Goal: Information Seeking & Learning: Learn about a topic

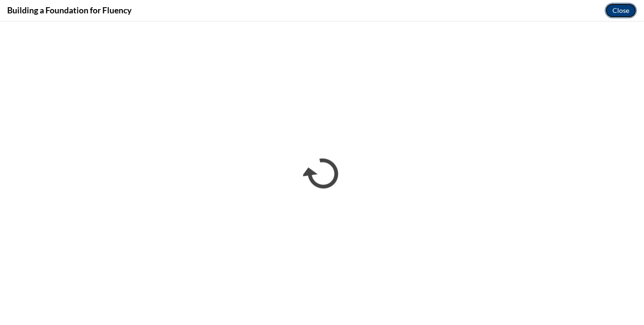
click at [621, 9] on button "Close" at bounding box center [621, 10] width 32 height 15
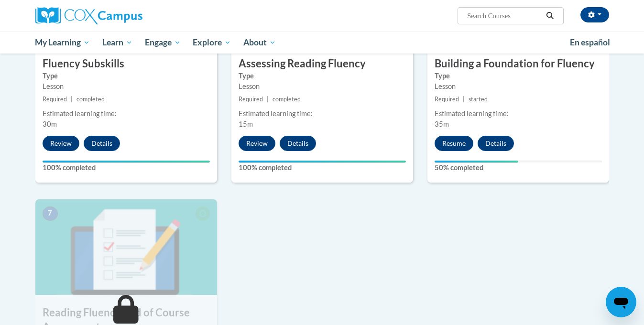
scroll to position [510, 0]
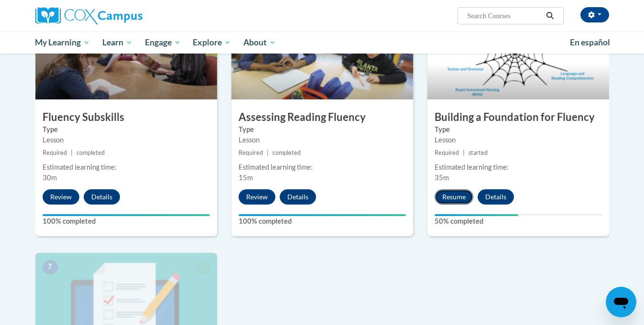
click at [464, 197] on button "Resume" at bounding box center [454, 196] width 39 height 15
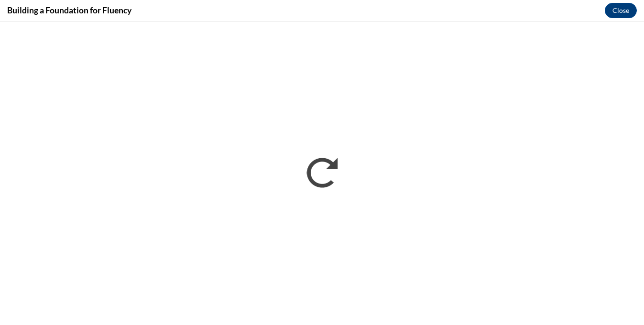
scroll to position [0, 0]
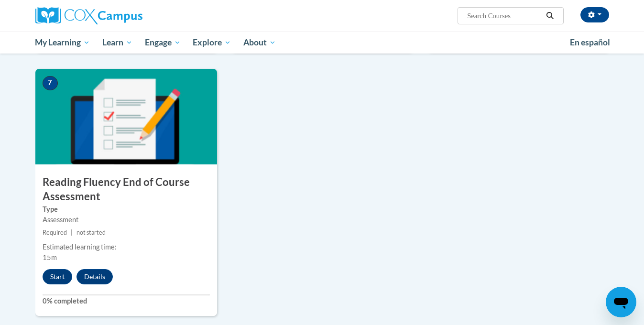
scroll to position [698, 0]
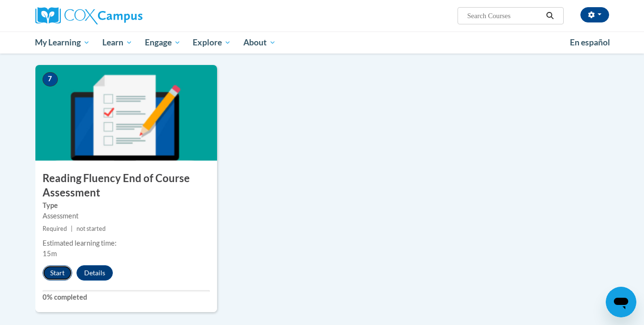
click at [55, 270] on button "Start" at bounding box center [58, 273] width 30 height 15
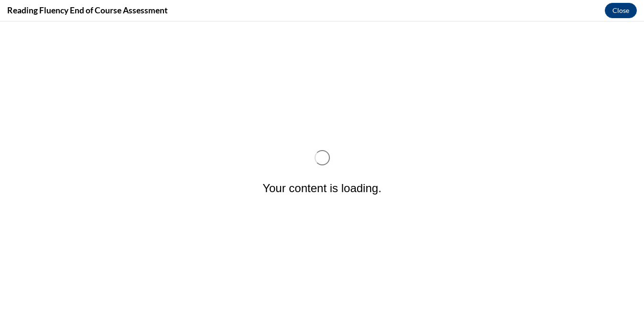
scroll to position [0, 0]
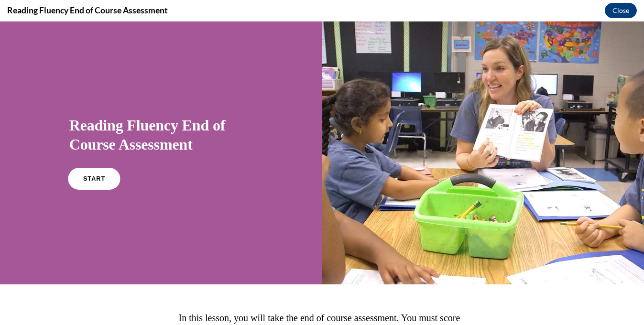
click at [95, 183] on link "START" at bounding box center [94, 179] width 52 height 22
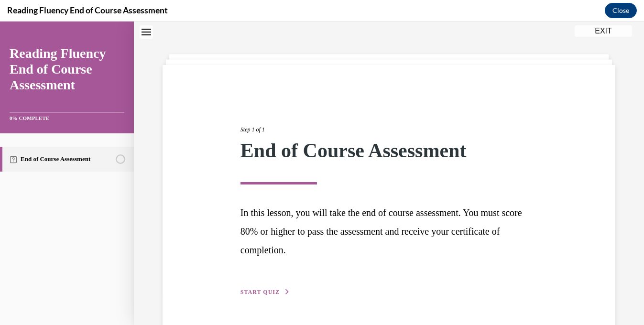
scroll to position [59, 0]
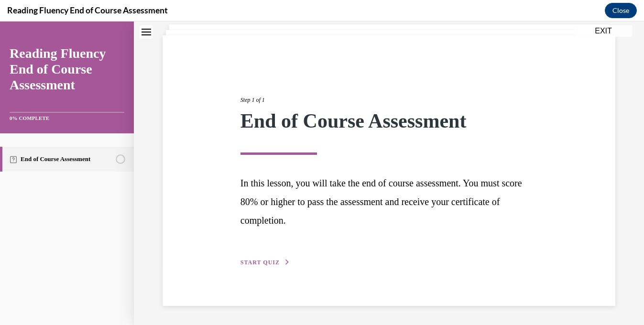
click at [263, 267] on div "Step 1 of 1 End of Course Assessment In this lesson, you will take the end of c…" at bounding box center [388, 171] width 311 height 194
click at [263, 260] on span "START QUIZ" at bounding box center [260, 262] width 39 height 7
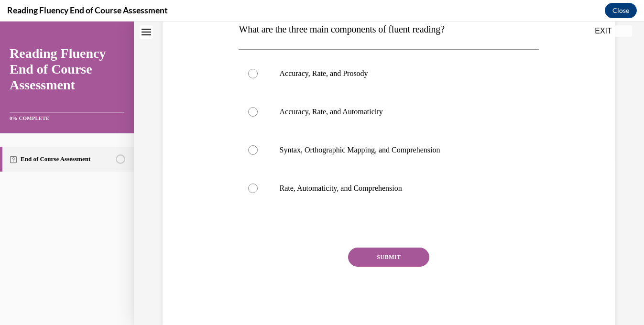
scroll to position [165, 0]
click at [309, 78] on label "Accuracy, Rate, and Prosody" at bounding box center [389, 73] width 300 height 38
click at [258, 78] on input "Accuracy, Rate, and Prosody" at bounding box center [253, 73] width 10 height 10
radio input "true"
click at [413, 264] on button "SUBMIT" at bounding box center [388, 256] width 81 height 19
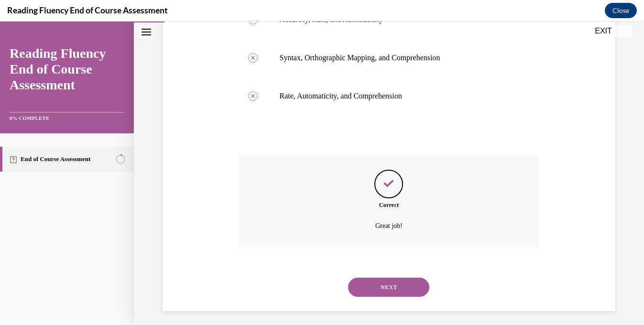
scroll to position [261, 0]
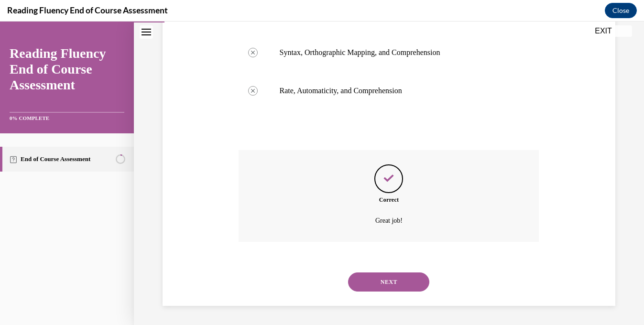
click at [407, 288] on button "NEXT" at bounding box center [388, 282] width 81 height 19
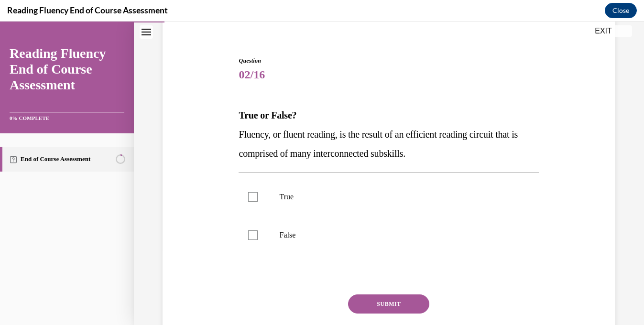
scroll to position [78, 0]
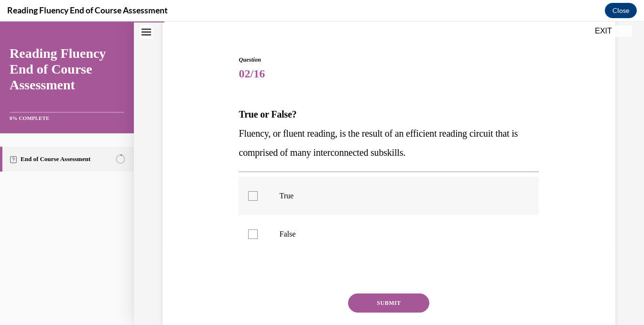
click at [386, 199] on p "True" at bounding box center [397, 196] width 236 height 10
click at [258, 199] on input "True" at bounding box center [253, 196] width 10 height 10
checkbox input "true"
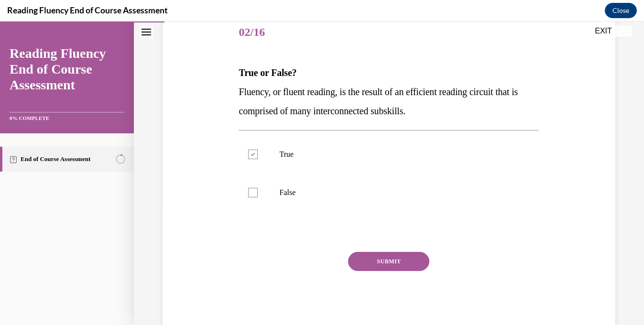
click at [384, 264] on button "SUBMIT" at bounding box center [388, 261] width 81 height 19
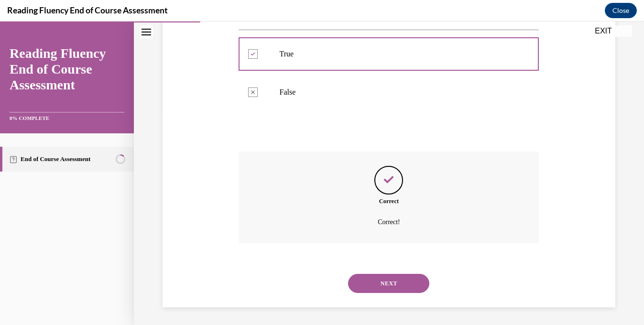
scroll to position [221, 0]
click at [386, 282] on button "NEXT" at bounding box center [388, 282] width 81 height 19
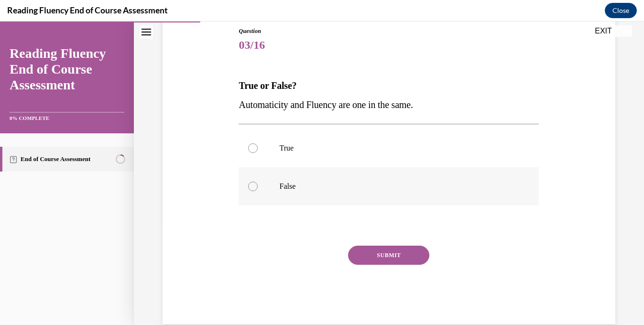
click at [352, 180] on label "False" at bounding box center [389, 186] width 300 height 38
click at [258, 182] on input "False" at bounding box center [253, 187] width 10 height 10
radio input "true"
click at [356, 255] on button "SUBMIT" at bounding box center [388, 255] width 81 height 19
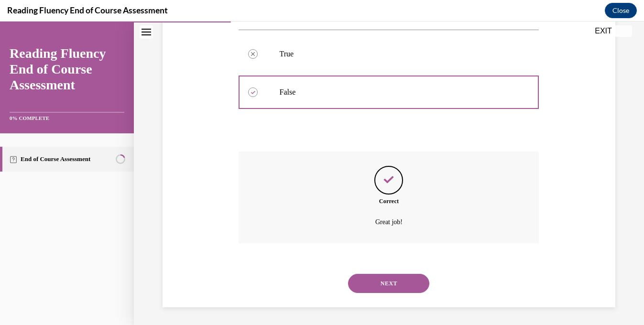
scroll to position [202, 0]
click at [372, 278] on button "NEXT" at bounding box center [388, 282] width 81 height 19
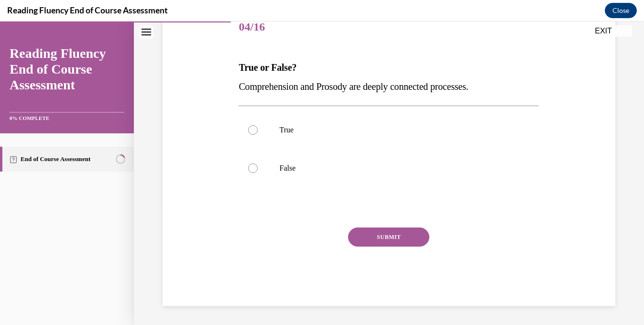
scroll to position [106, 0]
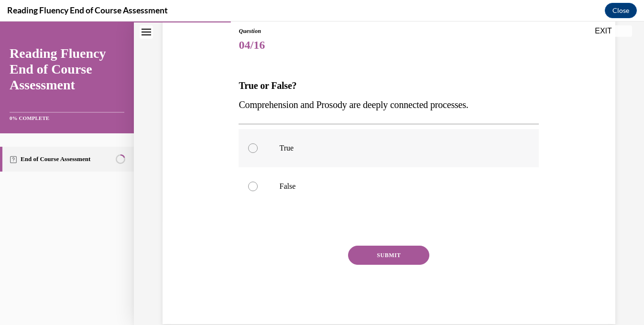
click at [344, 149] on p "True" at bounding box center [397, 149] width 236 height 10
click at [258, 149] on input "True" at bounding box center [253, 149] width 10 height 10
radio input "true"
click at [379, 261] on button "SUBMIT" at bounding box center [388, 255] width 81 height 19
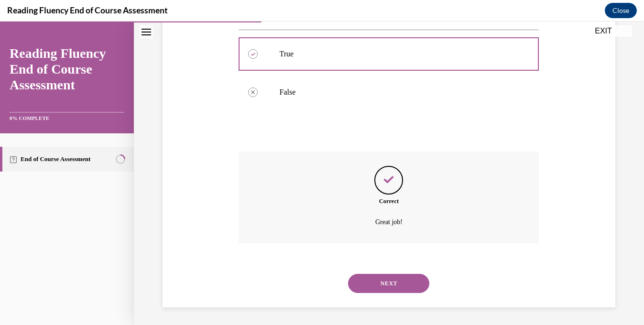
scroll to position [202, 0]
click at [380, 277] on button "NEXT" at bounding box center [388, 282] width 81 height 19
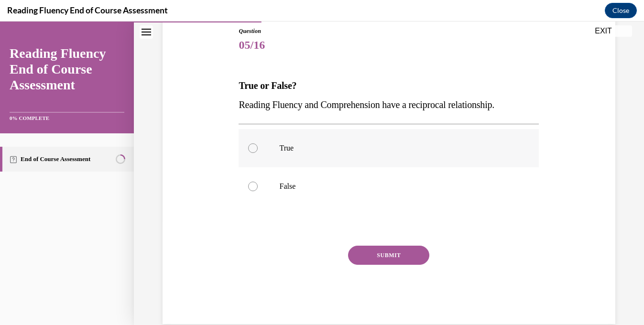
click at [359, 150] on p "True" at bounding box center [397, 149] width 236 height 10
click at [258, 150] on input "True" at bounding box center [253, 149] width 10 height 10
radio input "true"
click at [377, 256] on button "SUBMIT" at bounding box center [388, 255] width 81 height 19
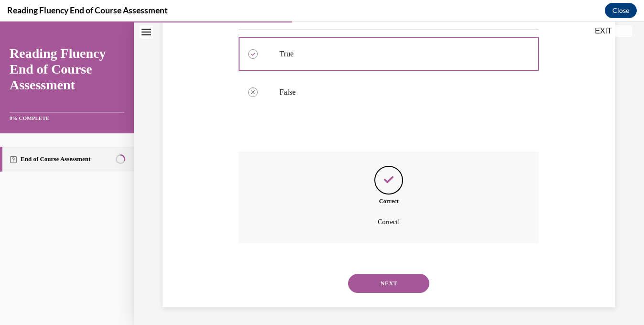
scroll to position [202, 0]
click at [381, 286] on button "NEXT" at bounding box center [388, 282] width 81 height 19
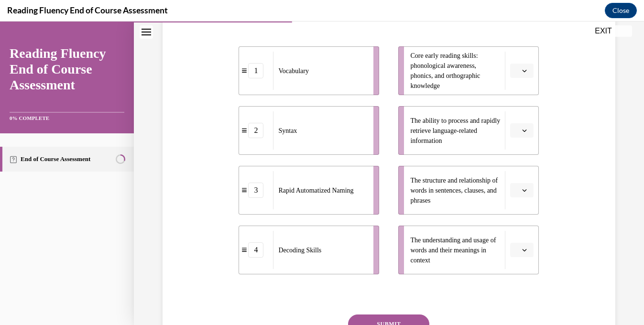
scroll to position [210, 0]
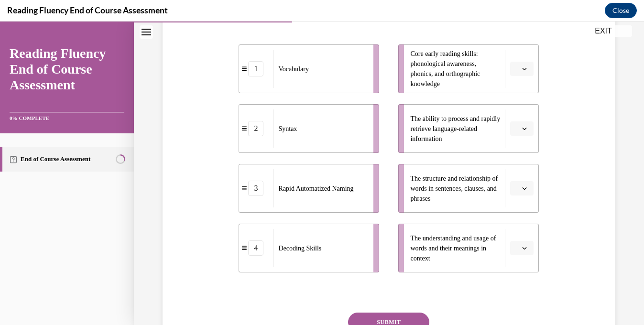
click at [430, 57] on span "Core early reading skills: phonological awareness, phonics, and orthographic kn…" at bounding box center [446, 68] width 70 height 37
click at [522, 67] on span "button" at bounding box center [525, 69] width 7 height 7
click at [522, 166] on div "4" at bounding box center [521, 166] width 24 height 19
click at [529, 125] on button "button" at bounding box center [522, 129] width 23 height 14
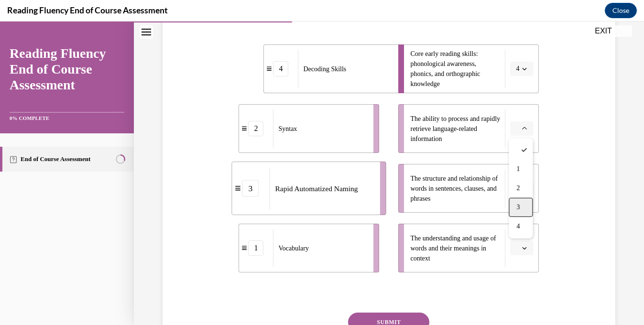
click at [523, 206] on div "3" at bounding box center [521, 207] width 24 height 19
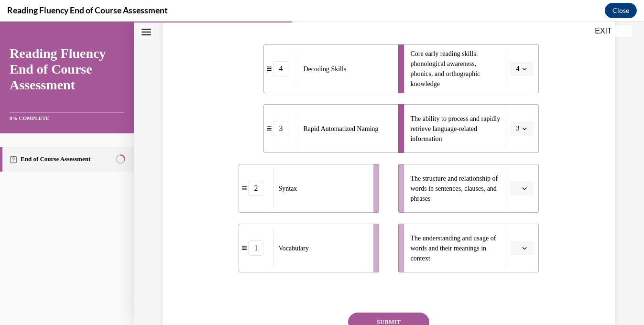
click at [523, 187] on icon "button" at bounding box center [524, 188] width 5 height 5
click at [522, 244] on div "2" at bounding box center [521, 248] width 24 height 19
click at [520, 249] on button "button" at bounding box center [522, 248] width 23 height 14
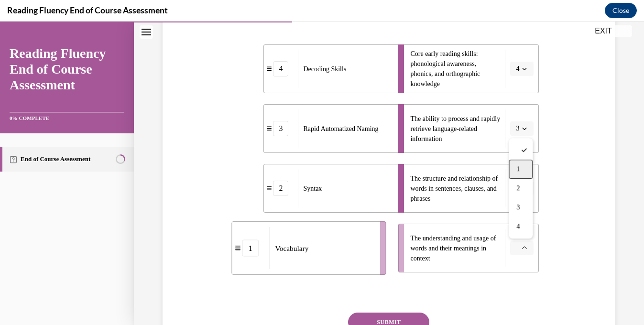
click at [518, 169] on span "1" at bounding box center [518, 170] width 3 height 8
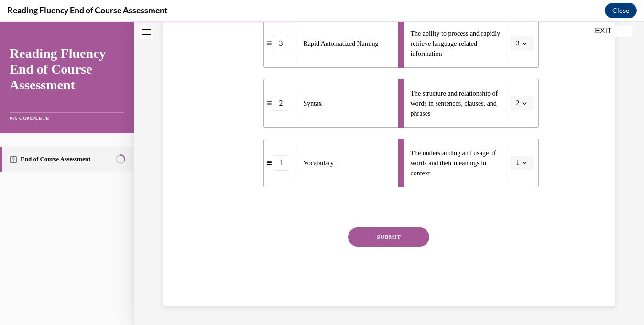
click at [414, 240] on button "SUBMIT" at bounding box center [388, 237] width 81 height 19
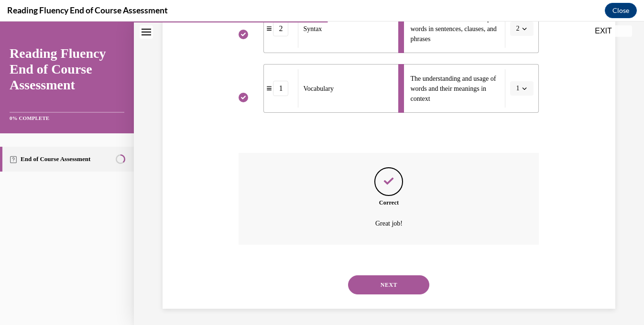
scroll to position [372, 0]
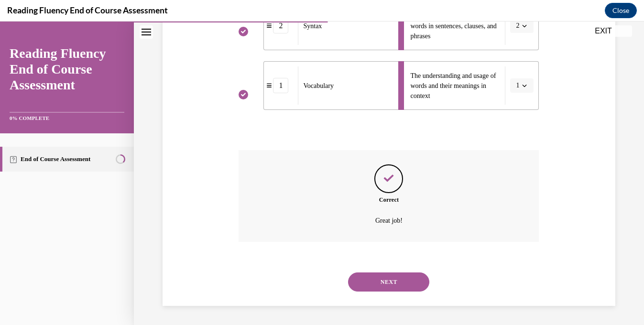
click at [402, 283] on button "NEXT" at bounding box center [388, 282] width 81 height 19
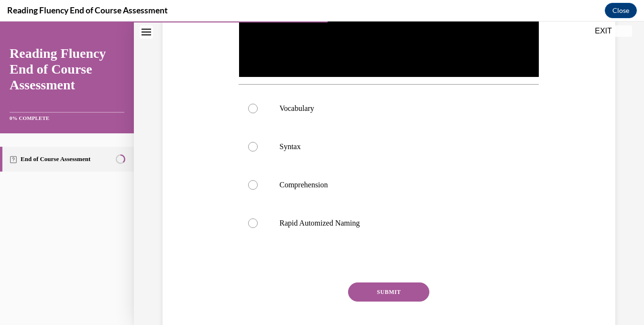
scroll to position [320, 0]
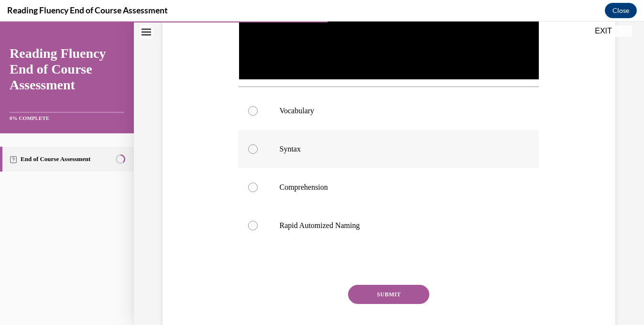
click at [367, 155] on label "Syntax" at bounding box center [389, 149] width 300 height 38
click at [258, 154] on input "Syntax" at bounding box center [253, 149] width 10 height 10
radio input "true"
click at [385, 296] on button "SUBMIT" at bounding box center [388, 294] width 81 height 19
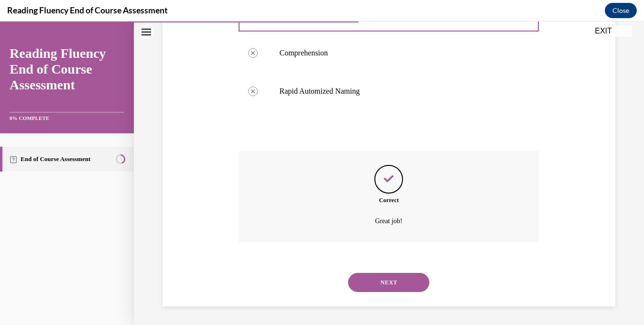
scroll to position [455, 0]
click at [386, 286] on button "NEXT" at bounding box center [388, 282] width 81 height 19
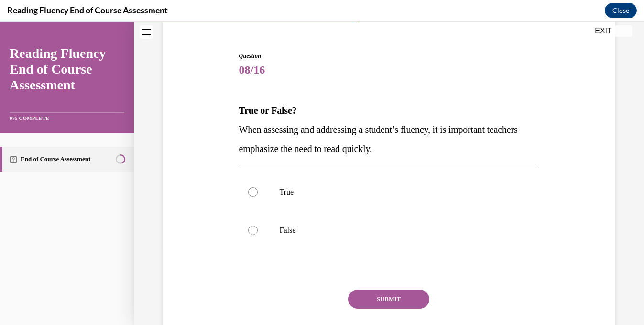
scroll to position [89, 0]
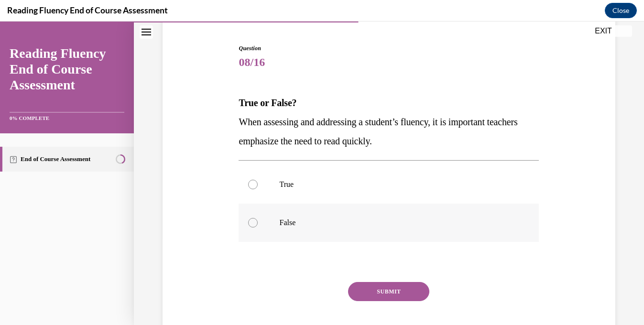
click at [364, 218] on label "False" at bounding box center [389, 223] width 300 height 38
click at [258, 218] on input "False" at bounding box center [253, 223] width 10 height 10
radio input "true"
click at [374, 289] on button "SUBMIT" at bounding box center [388, 291] width 81 height 19
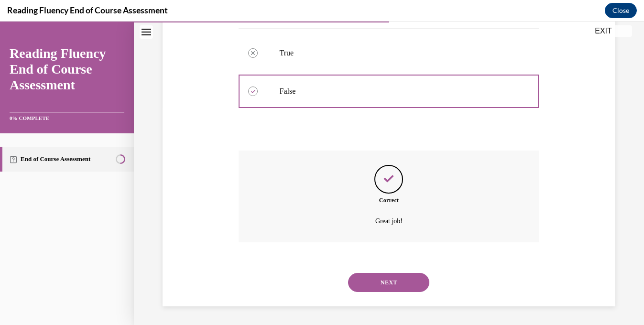
scroll to position [221, 0]
click at [373, 286] on button "NEXT" at bounding box center [388, 282] width 81 height 19
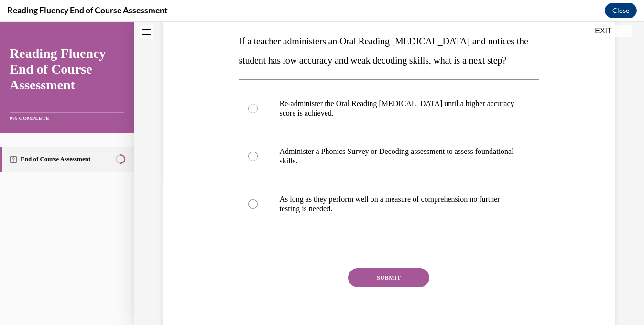
scroll to position [155, 0]
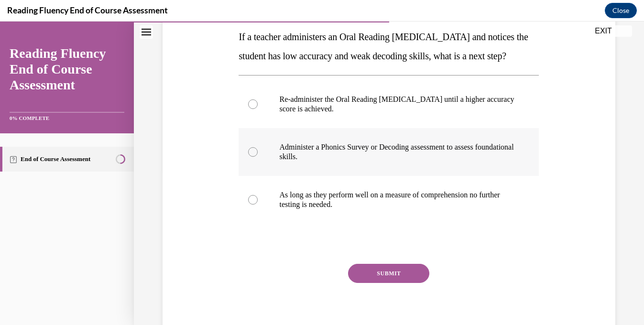
click at [376, 162] on p "Administer a Phonics Survey or Decoding assessment to assess foundational skill…" at bounding box center [397, 152] width 236 height 19
click at [258, 157] on input "Administer a Phonics Survey or Decoding assessment to assess foundational skill…" at bounding box center [253, 152] width 10 height 10
radio input "true"
click at [387, 283] on button "SUBMIT" at bounding box center [388, 273] width 81 height 19
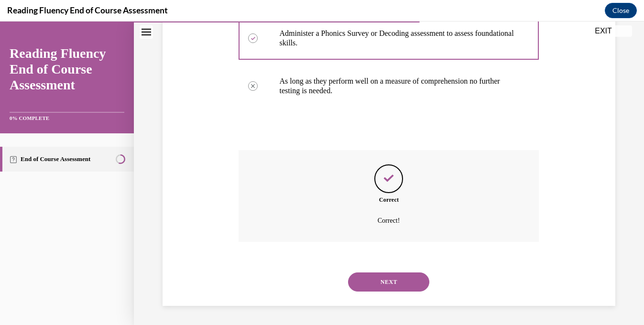
scroll to position [288, 0]
click at [386, 287] on button "NEXT" at bounding box center [388, 282] width 81 height 19
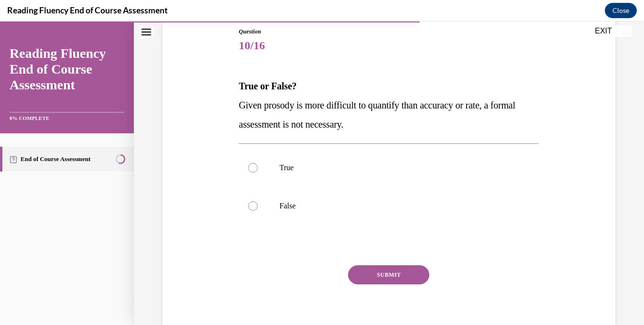
scroll to position [105, 0]
click at [364, 183] on label "True" at bounding box center [389, 168] width 300 height 38
click at [258, 173] on input "True" at bounding box center [253, 169] width 10 height 10
radio input "true"
click at [383, 276] on button "SUBMIT" at bounding box center [388, 275] width 81 height 19
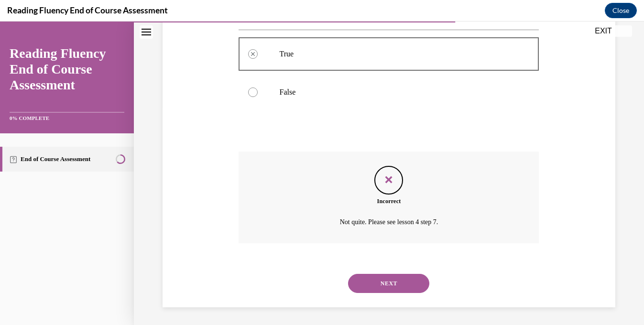
scroll to position [221, 0]
click at [383, 277] on button "NEXT" at bounding box center [388, 282] width 81 height 19
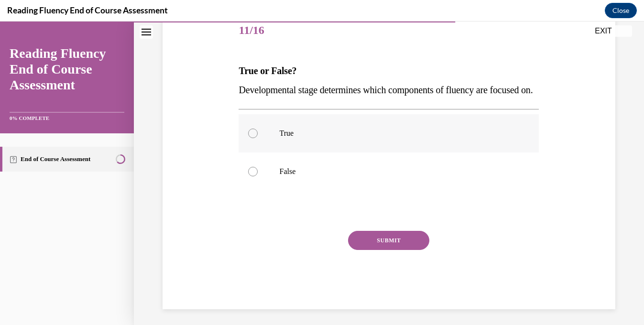
scroll to position [123, 0]
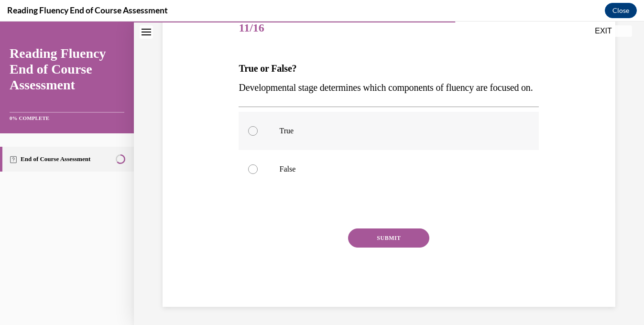
click at [365, 150] on label "True" at bounding box center [389, 131] width 300 height 38
click at [258, 136] on input "True" at bounding box center [253, 131] width 10 height 10
radio input "true"
click at [382, 248] on button "SUBMIT" at bounding box center [388, 238] width 81 height 19
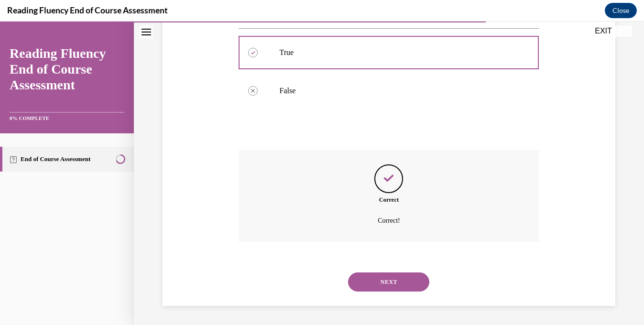
scroll to position [221, 0]
click at [383, 276] on button "NEXT" at bounding box center [388, 282] width 81 height 19
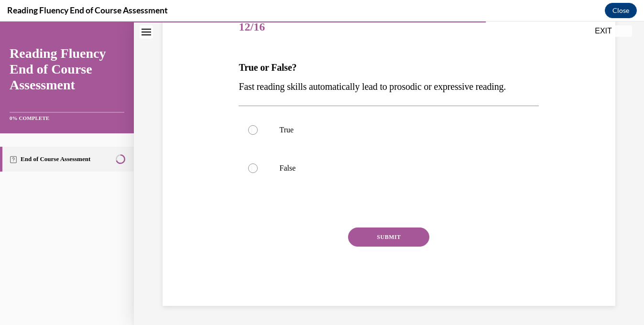
scroll to position [106, 0]
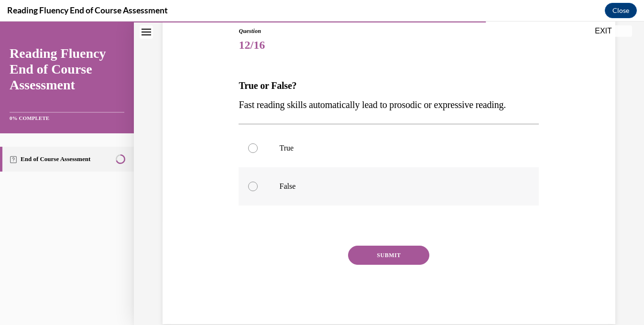
click at [372, 186] on p "False" at bounding box center [397, 187] width 236 height 10
click at [258, 186] on input "False" at bounding box center [253, 187] width 10 height 10
radio input "true"
click at [377, 265] on div "SUBMIT" at bounding box center [389, 270] width 300 height 48
click at [374, 252] on button "SUBMIT" at bounding box center [388, 255] width 81 height 19
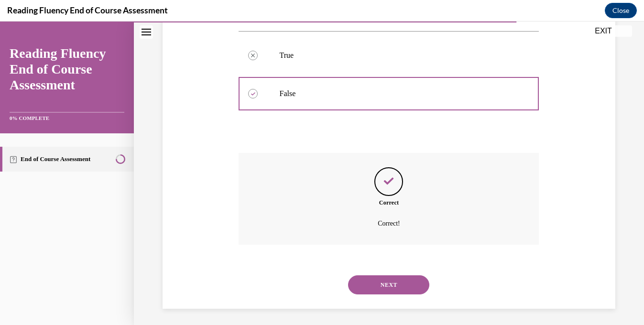
scroll to position [202, 0]
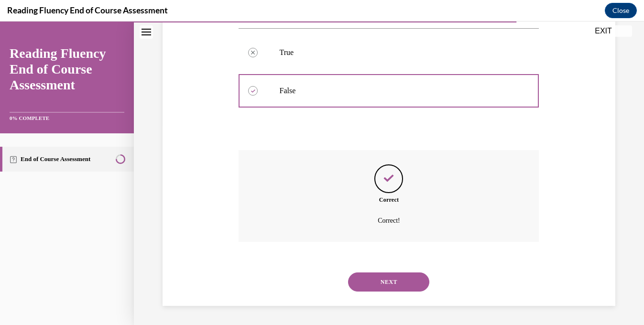
click at [377, 280] on button "NEXT" at bounding box center [388, 282] width 81 height 19
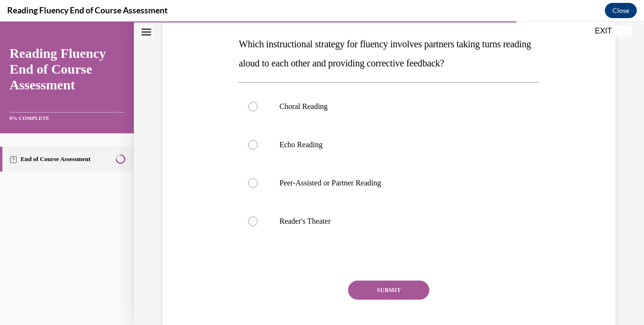
scroll to position [143, 0]
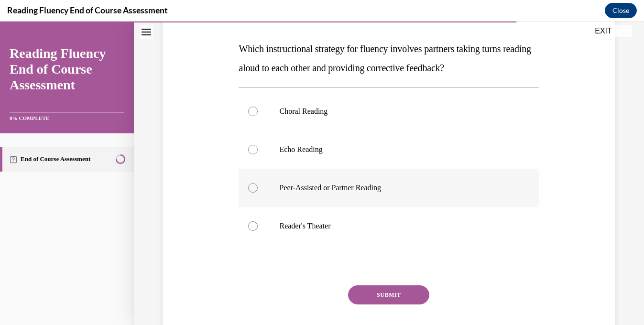
click at [351, 189] on p "Peer-Assisted or Partner Reading" at bounding box center [397, 188] width 236 height 10
click at [258, 189] on input "Peer-Assisted or Partner Reading" at bounding box center [253, 188] width 10 height 10
radio input "true"
click at [378, 298] on button "SUBMIT" at bounding box center [388, 295] width 81 height 19
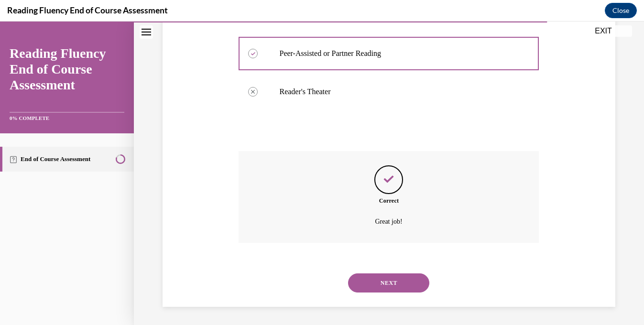
scroll to position [278, 0]
click at [376, 283] on button "NEXT" at bounding box center [388, 282] width 81 height 19
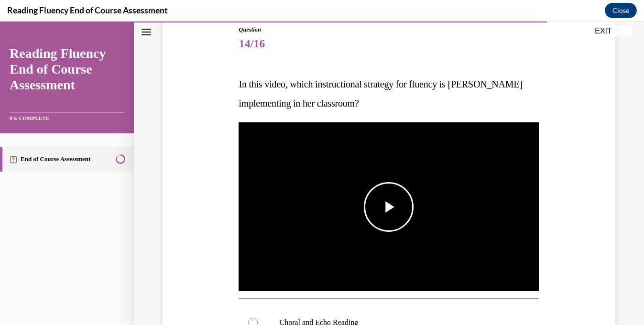
scroll to position [108, 0]
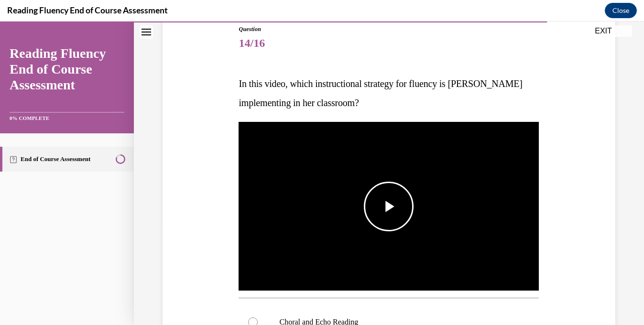
click at [389, 207] on span "Video player" at bounding box center [389, 207] width 0 height 0
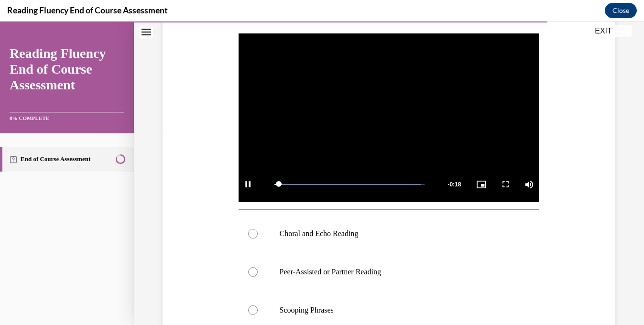
scroll to position [217, 0]
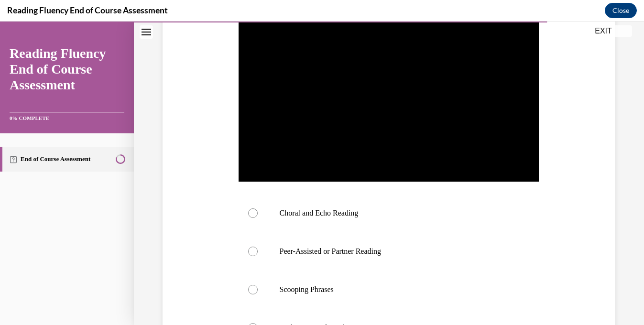
click at [371, 214] on p "Choral and Echo Reading" at bounding box center [397, 214] width 236 height 10
click at [258, 214] on input "Choral and Echo Reading" at bounding box center [253, 214] width 10 height 10
radio input "true"
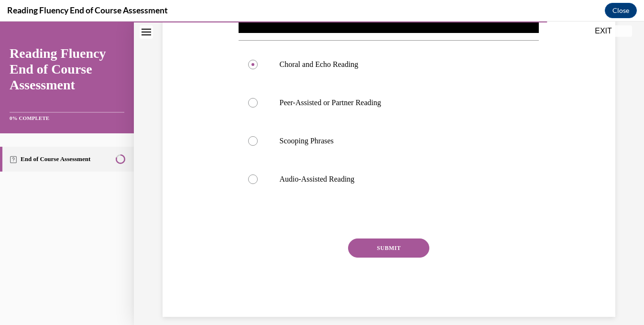
scroll to position [369, 0]
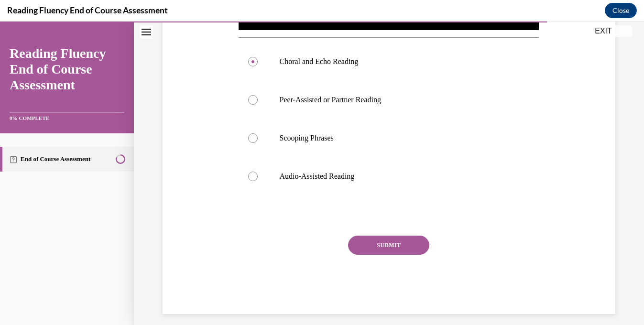
click at [371, 241] on button "SUBMIT" at bounding box center [388, 245] width 81 height 19
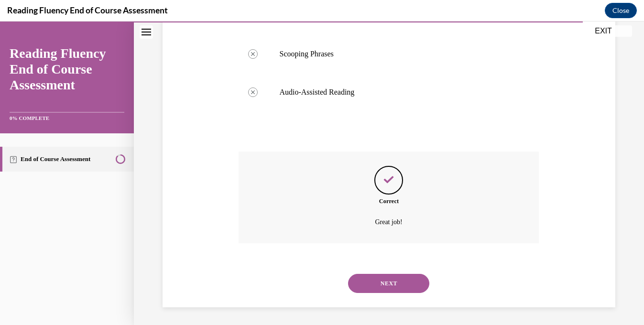
scroll to position [455, 0]
click at [385, 278] on button "NEXT" at bounding box center [388, 282] width 81 height 19
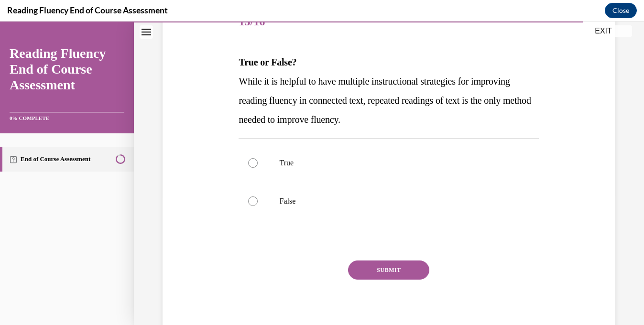
scroll to position [131, 0]
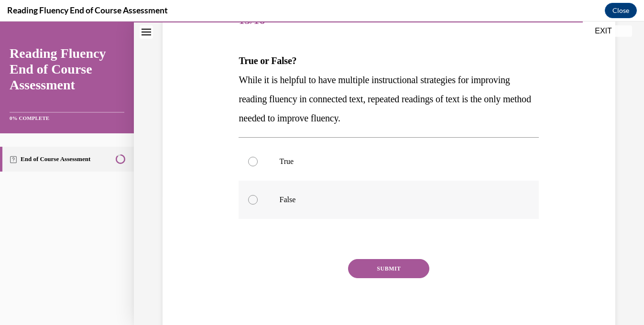
click at [378, 205] on label "False" at bounding box center [389, 200] width 300 height 38
click at [258, 205] on input "False" at bounding box center [253, 200] width 10 height 10
radio input "true"
click at [376, 266] on button "SUBMIT" at bounding box center [388, 268] width 81 height 19
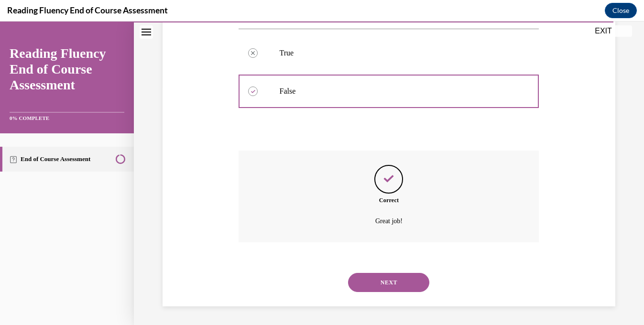
scroll to position [240, 0]
click at [378, 279] on button "NEXT" at bounding box center [388, 282] width 81 height 19
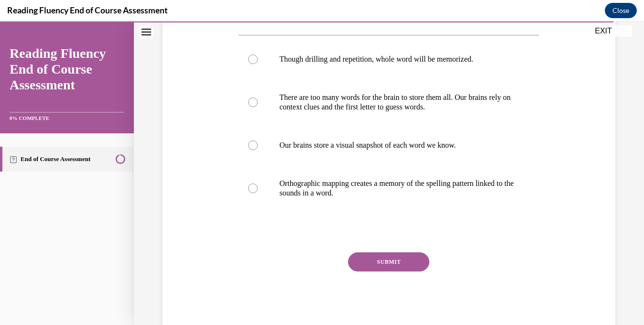
scroll to position [178, 0]
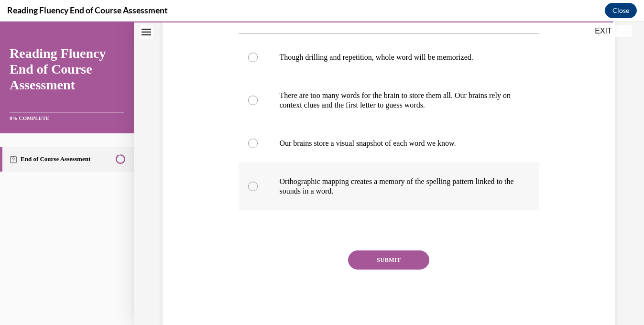
click at [381, 190] on p "Orthographic mapping creates a memory of the spelling pattern linked to the sou…" at bounding box center [397, 186] width 236 height 19
click at [258, 190] on input "Orthographic mapping creates a memory of the spelling pattern linked to the sou…" at bounding box center [253, 187] width 10 height 10
radio input "true"
click at [383, 267] on button "SUBMIT" at bounding box center [388, 260] width 81 height 19
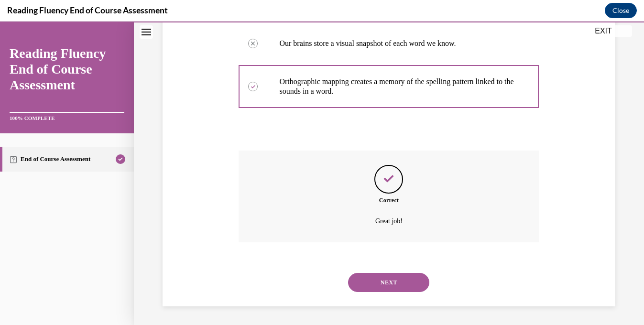
scroll to position [278, 0]
click at [386, 284] on button "NEXT" at bounding box center [388, 282] width 81 height 19
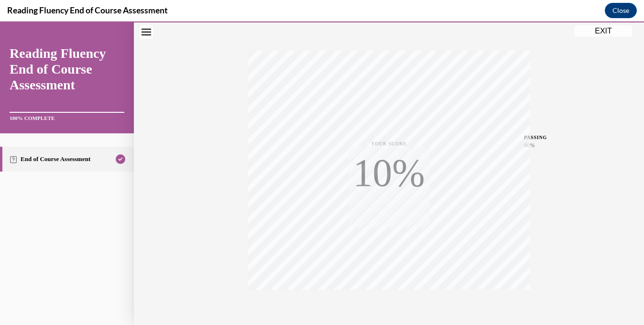
scroll to position [187, 0]
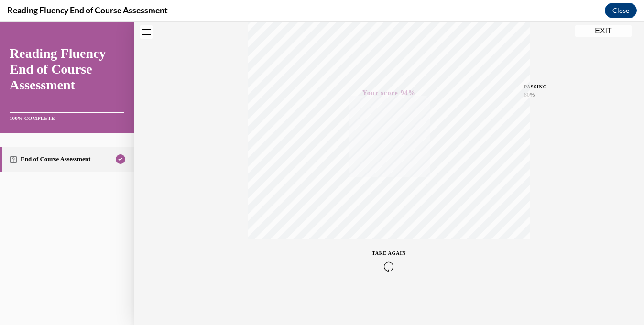
click at [604, 35] on button "EXIT" at bounding box center [603, 30] width 57 height 11
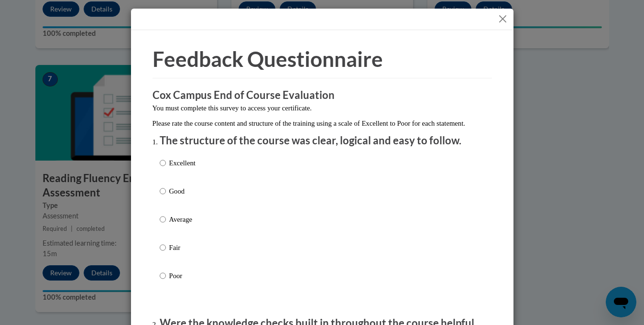
click at [503, 18] on button "Close" at bounding box center [503, 19] width 12 height 12
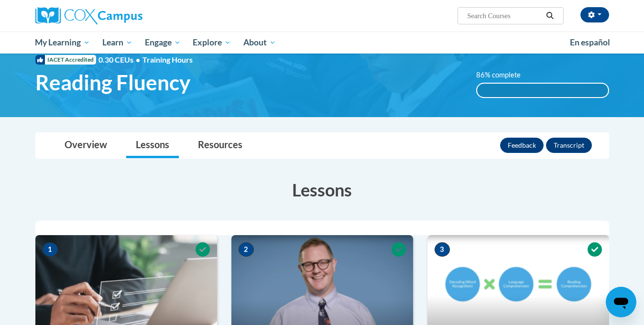
scroll to position [0, 0]
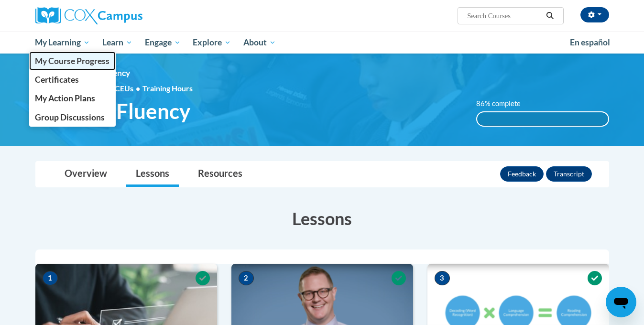
click at [93, 63] on span "My Course Progress" at bounding box center [72, 61] width 75 height 10
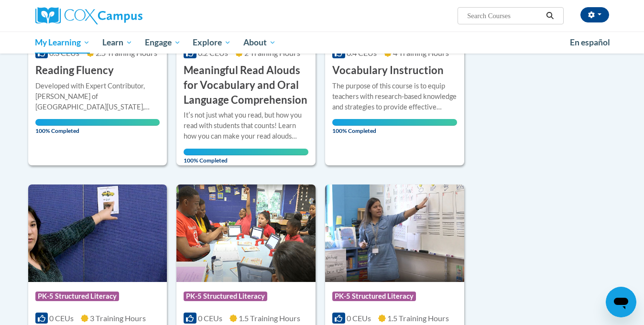
scroll to position [253, 0]
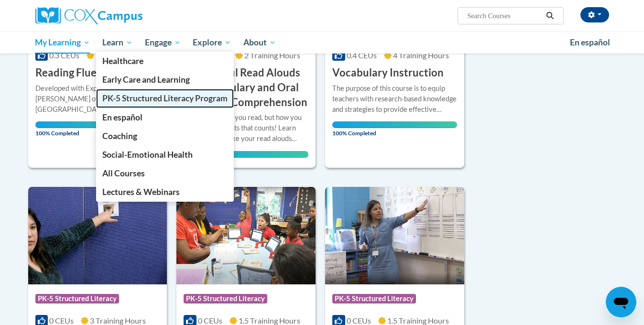
click at [140, 104] on link "PK-5 Structured Literacy Program" at bounding box center [165, 98] width 138 height 19
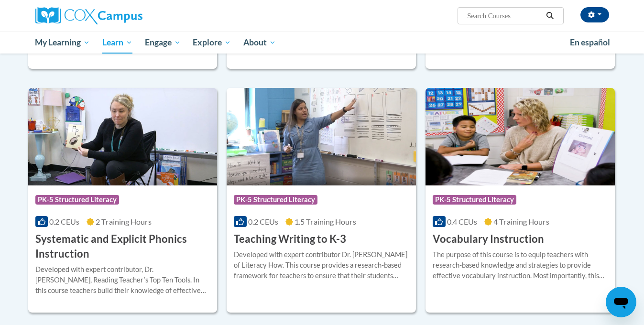
scroll to position [1020, 0]
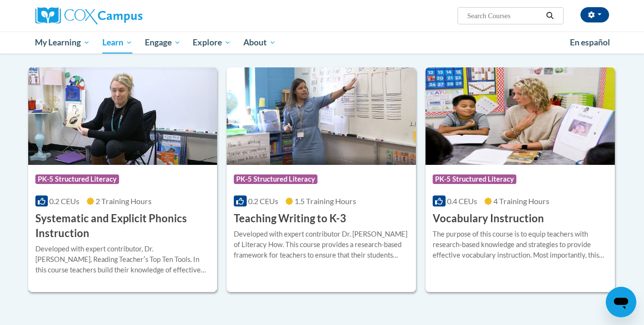
click at [75, 232] on h3 "Systematic and Explicit Phonics Instruction" at bounding box center [122, 226] width 175 height 30
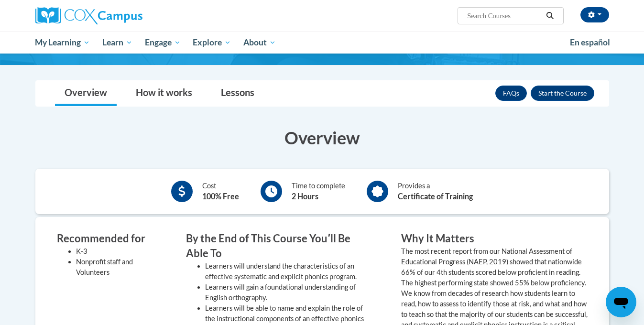
scroll to position [144, 0]
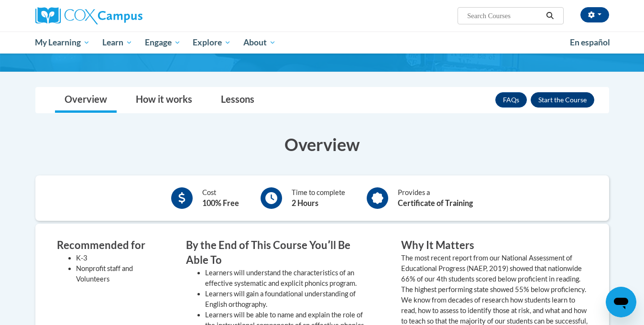
click at [573, 92] on div "FAQs Enroll" at bounding box center [545, 100] width 99 height 25
click at [572, 102] on button "Enroll" at bounding box center [563, 99] width 64 height 15
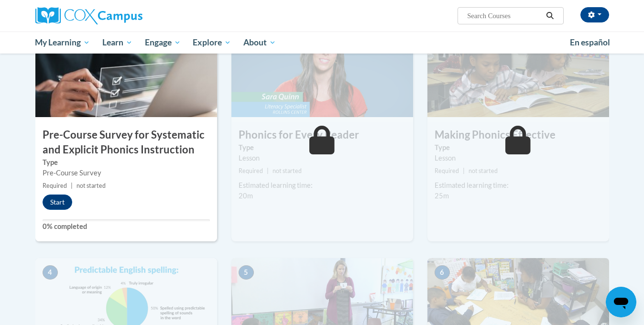
scroll to position [255, 0]
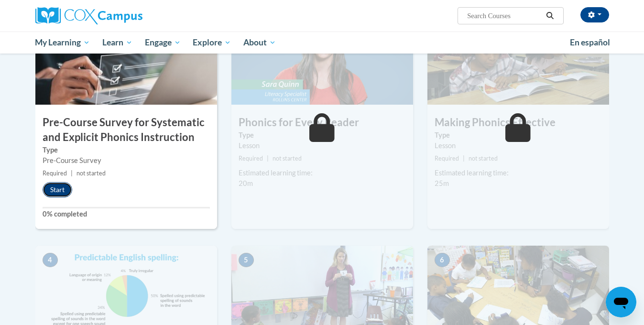
click at [57, 187] on button "Start" at bounding box center [58, 189] width 30 height 15
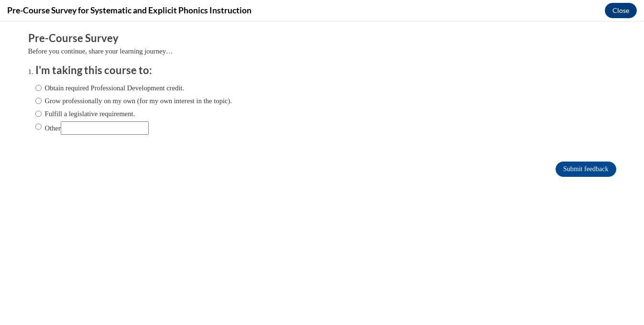
scroll to position [0, 0]
click at [124, 97] on label "Grow professionally on my own (for my own interest in the topic)." at bounding box center [133, 101] width 197 height 11
click at [42, 97] on input "Grow professionally on my own (for my own interest in the topic)." at bounding box center [38, 101] width 6 height 11
radio input "true"
click at [570, 164] on input "Submit feedback" at bounding box center [586, 169] width 60 height 15
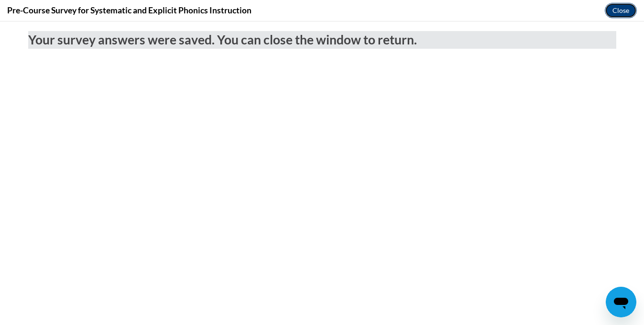
click at [617, 11] on button "Close" at bounding box center [621, 10] width 32 height 15
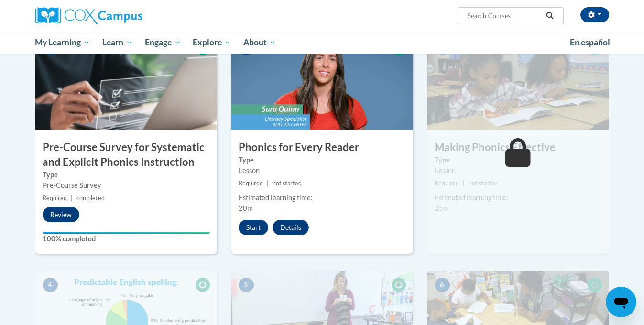
scroll to position [217, 0]
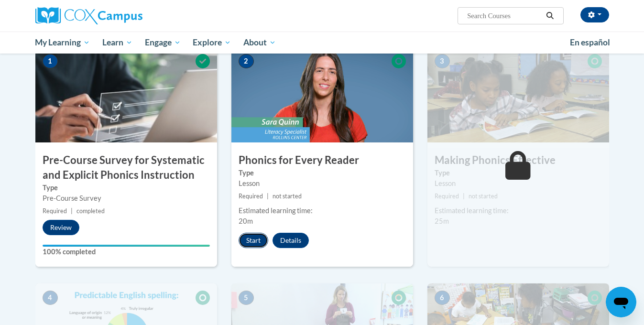
click at [260, 242] on button "Start" at bounding box center [254, 240] width 30 height 15
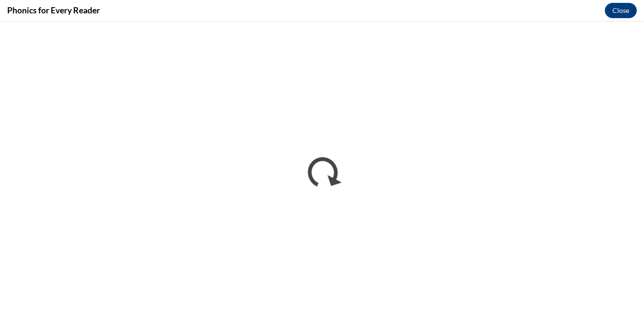
scroll to position [0, 0]
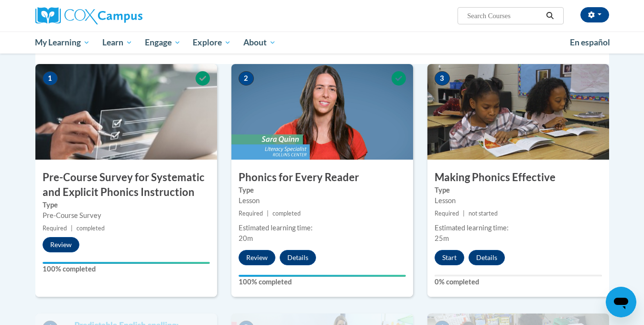
scroll to position [200, 0]
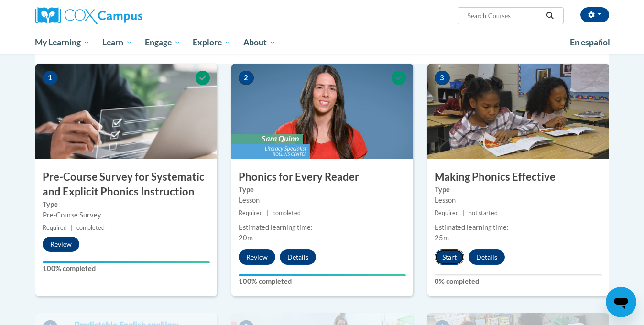
click at [455, 258] on button "Start" at bounding box center [450, 257] width 30 height 15
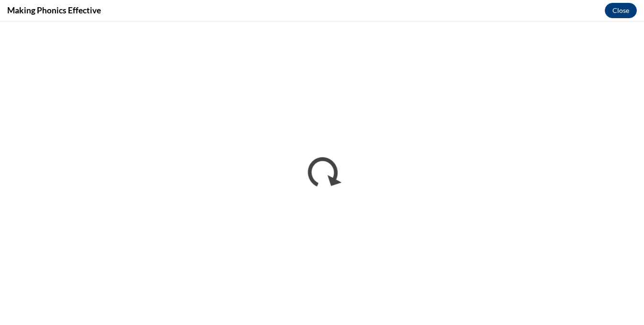
scroll to position [0, 0]
